Goal: Transaction & Acquisition: Subscribe to service/newsletter

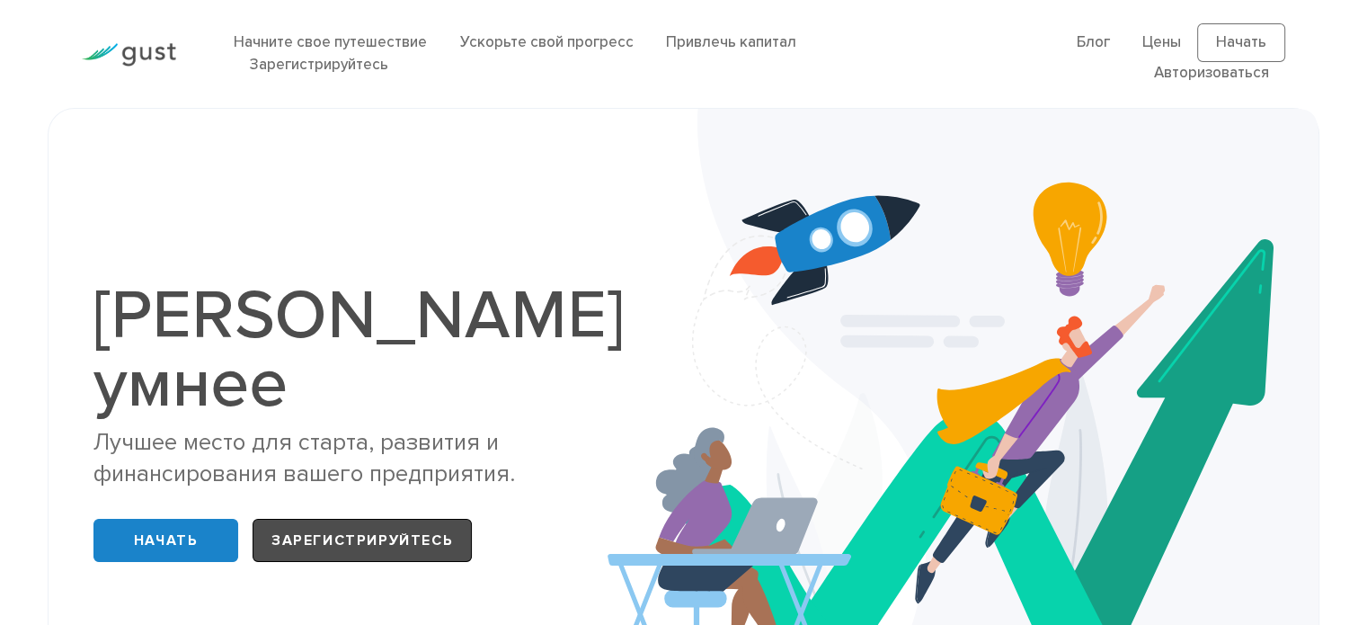
click at [417, 531] on font "Зарегистрируйтесь" at bounding box center [363, 540] width 182 height 18
click at [1162, 47] on font "Цены" at bounding box center [1162, 42] width 39 height 18
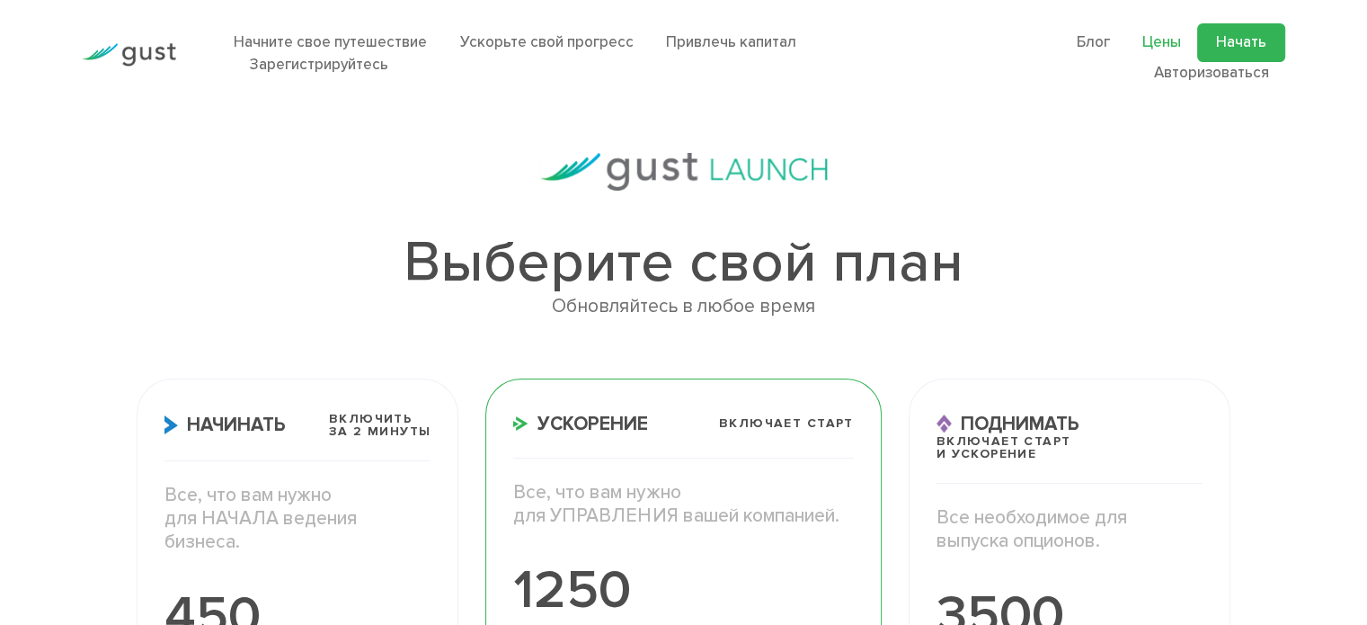
click at [1240, 44] on font "Начать" at bounding box center [1241, 42] width 50 height 18
